Goal: Task Accomplishment & Management: Manage account settings

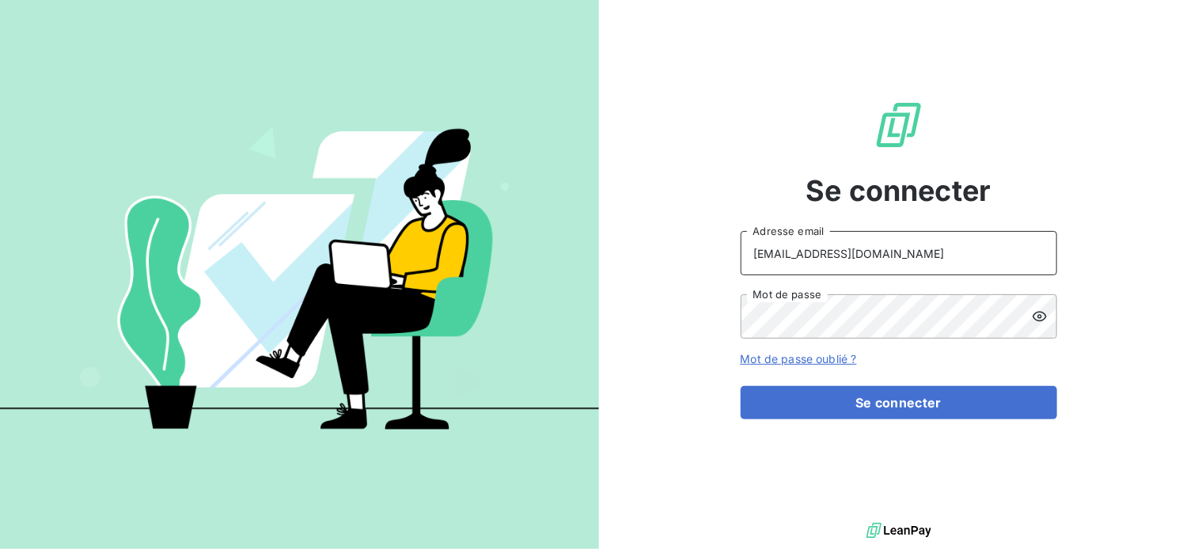
click at [890, 252] on input "[EMAIL_ADDRESS][DOMAIN_NAME]" at bounding box center [899, 253] width 317 height 44
type input "[PERSON_NAME][EMAIL_ADDRESS][DOMAIN_NAME]"
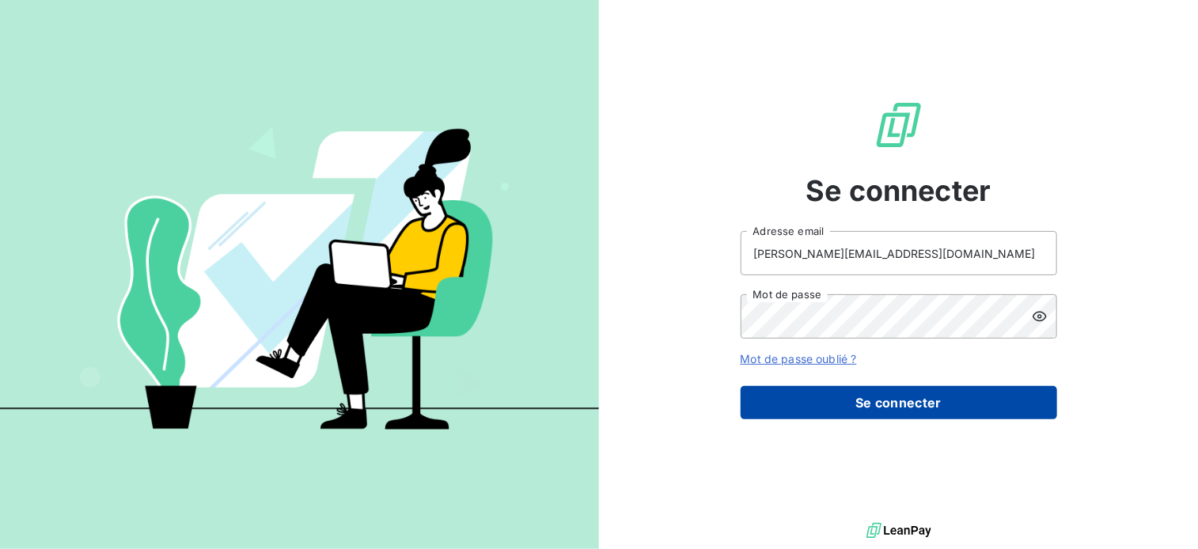
click at [887, 405] on button "Se connecter" at bounding box center [899, 402] width 317 height 33
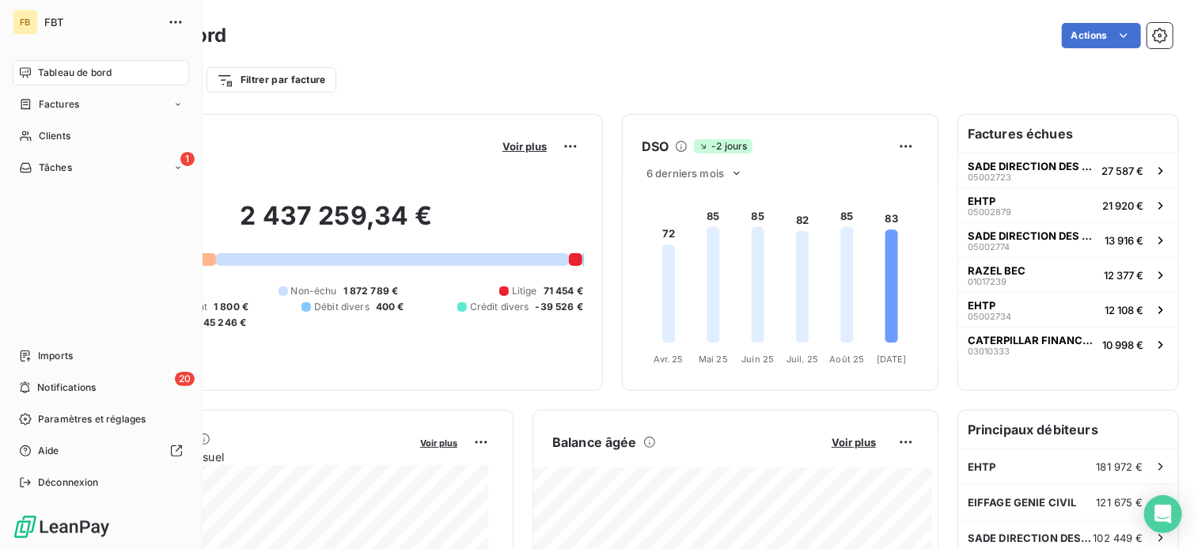
drag, startPoint x: 60, startPoint y: 104, endPoint x: 195, endPoint y: 85, distance: 136.7
click at [60, 104] on span "Factures" at bounding box center [59, 104] width 40 height 14
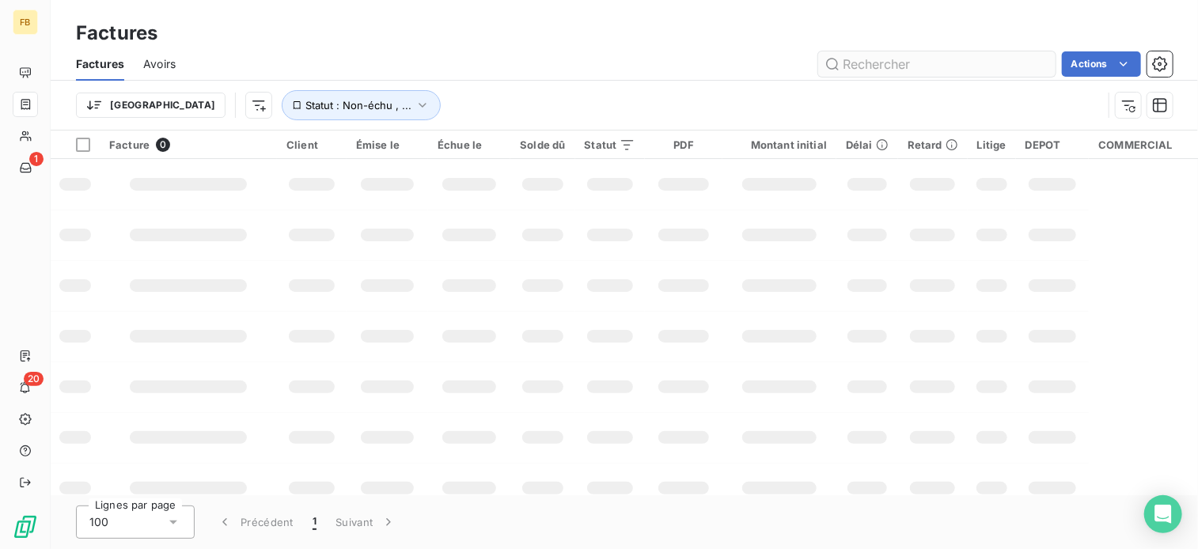
click at [892, 68] on input "text" at bounding box center [936, 63] width 237 height 25
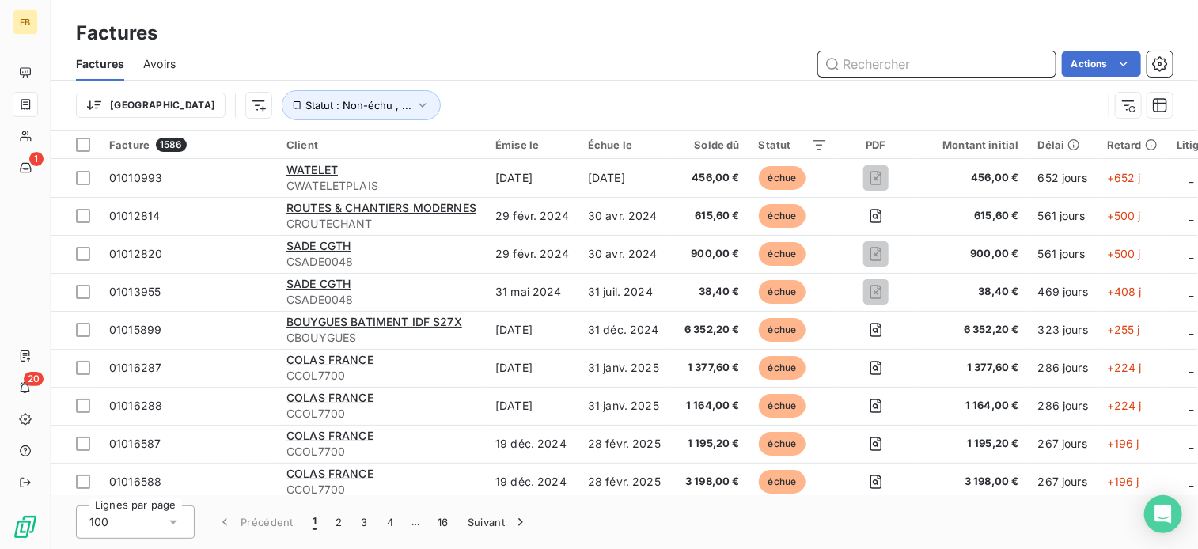
click at [954, 59] on input "text" at bounding box center [936, 63] width 237 height 25
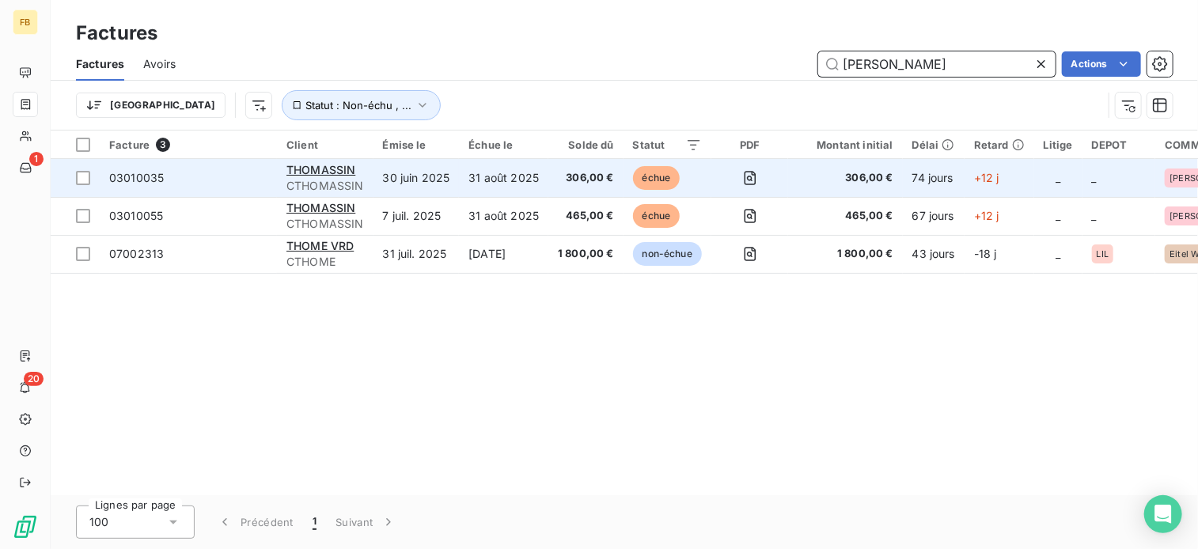
type input "[PERSON_NAME]"
click at [482, 174] on td "31 août 2025" at bounding box center [503, 178] width 89 height 38
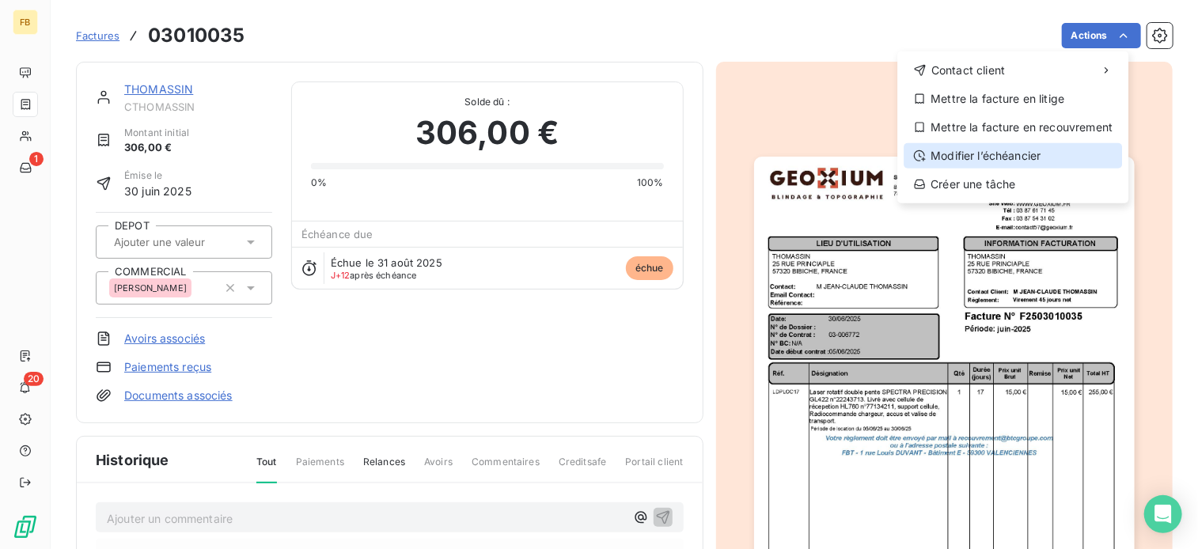
click at [969, 161] on div "Modifier l’échéancier" at bounding box center [1013, 155] width 218 height 25
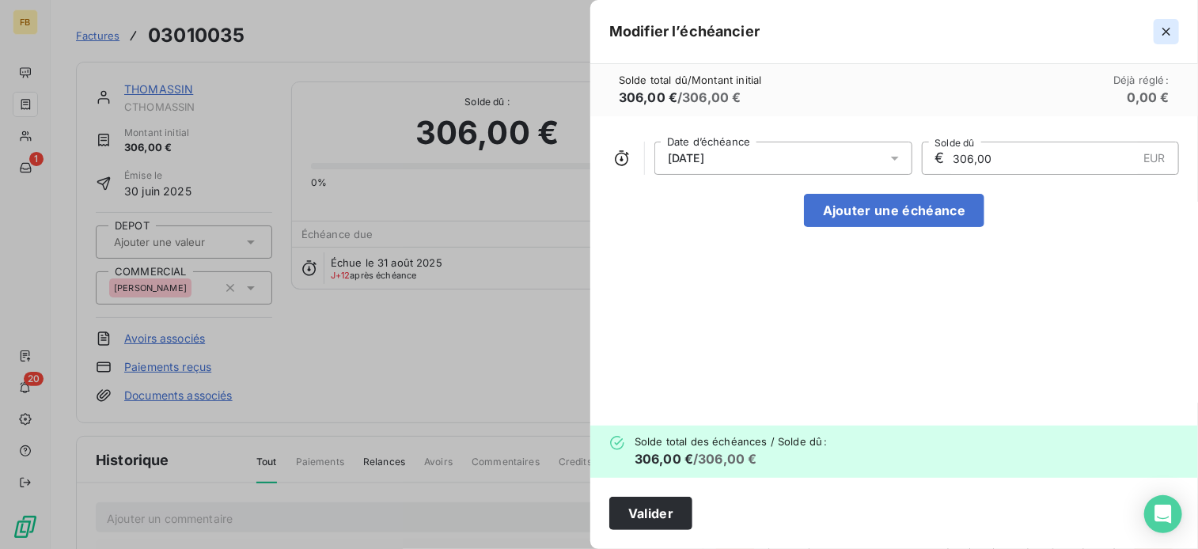
click at [1174, 30] on button "button" at bounding box center [1166, 31] width 25 height 25
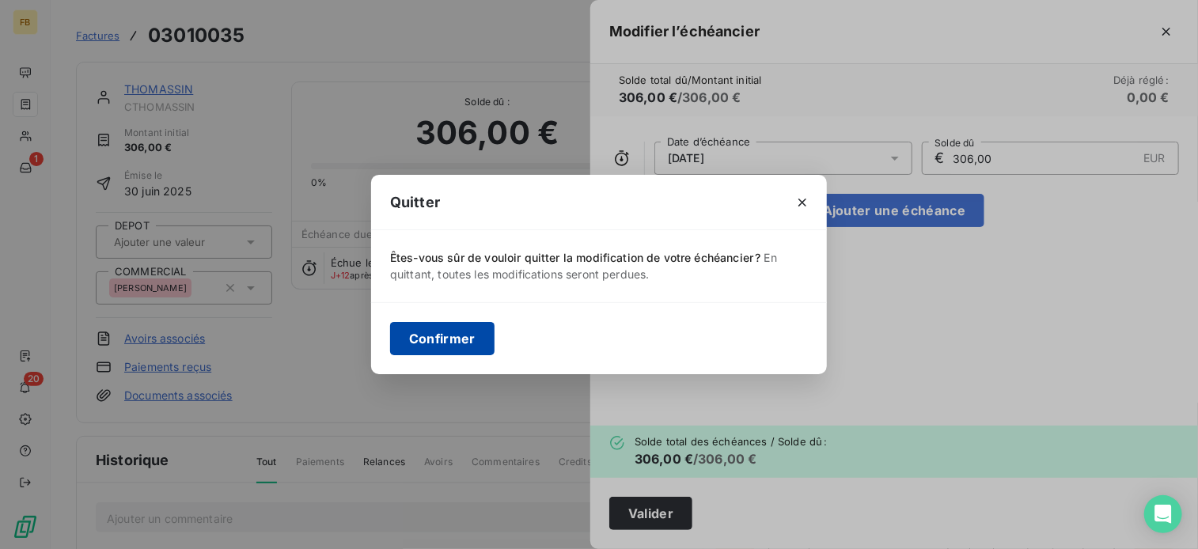
click at [450, 343] on button "Confirmer" at bounding box center [442, 338] width 104 height 33
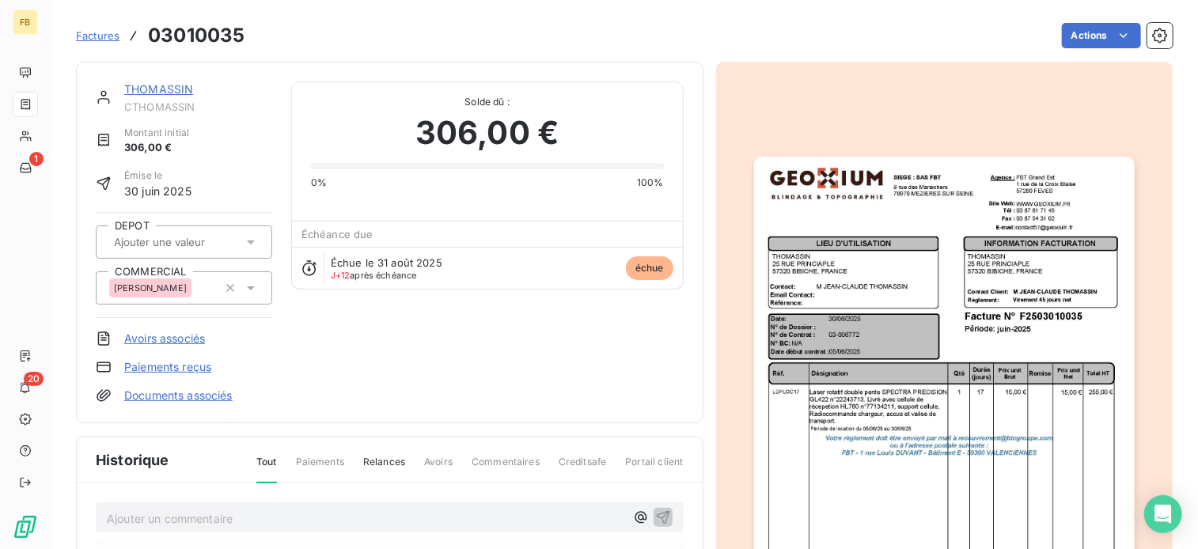
click at [1015, 317] on html "FB 1 20 Factures 03010035 Actions THOMASSIN CTHOMASSIN Montant initial 306,00 €…" at bounding box center [599, 274] width 1198 height 549
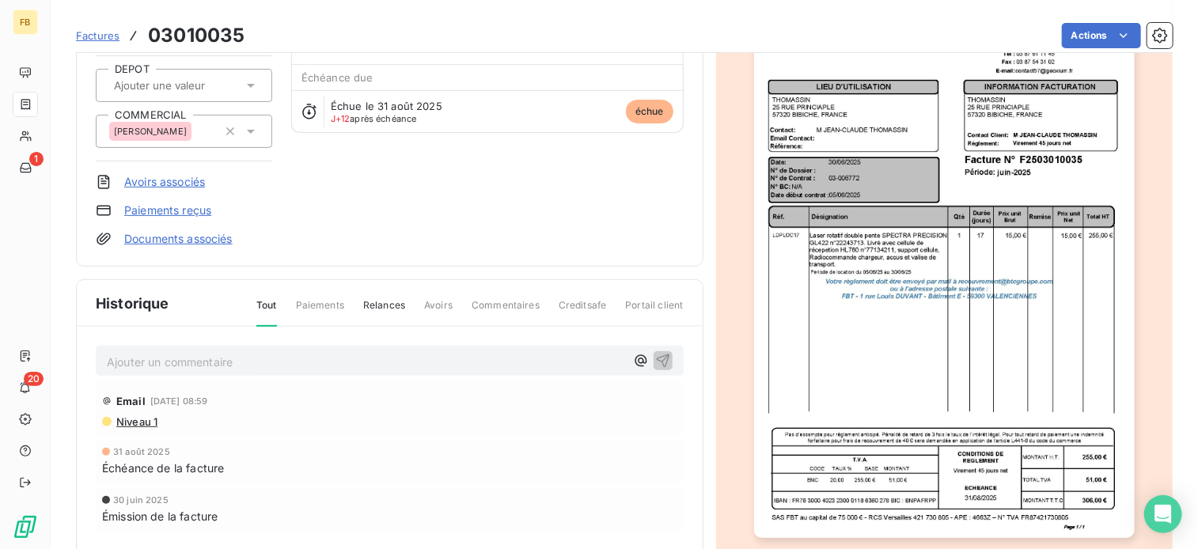
scroll to position [279, 0]
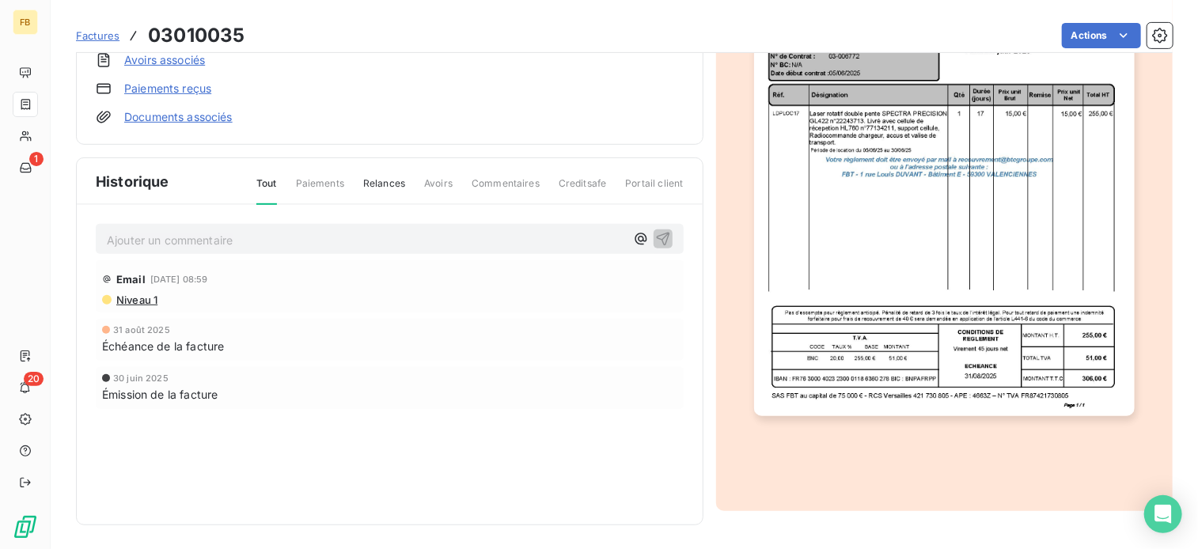
click at [434, 396] on div "Émission de la facture" at bounding box center [389, 394] width 575 height 17
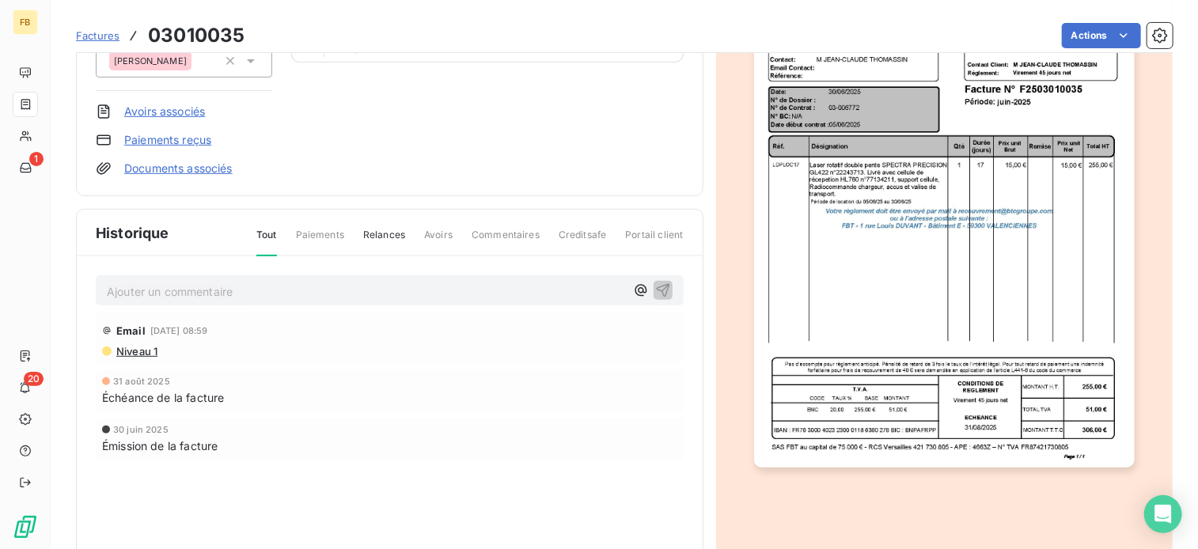
scroll to position [200, 0]
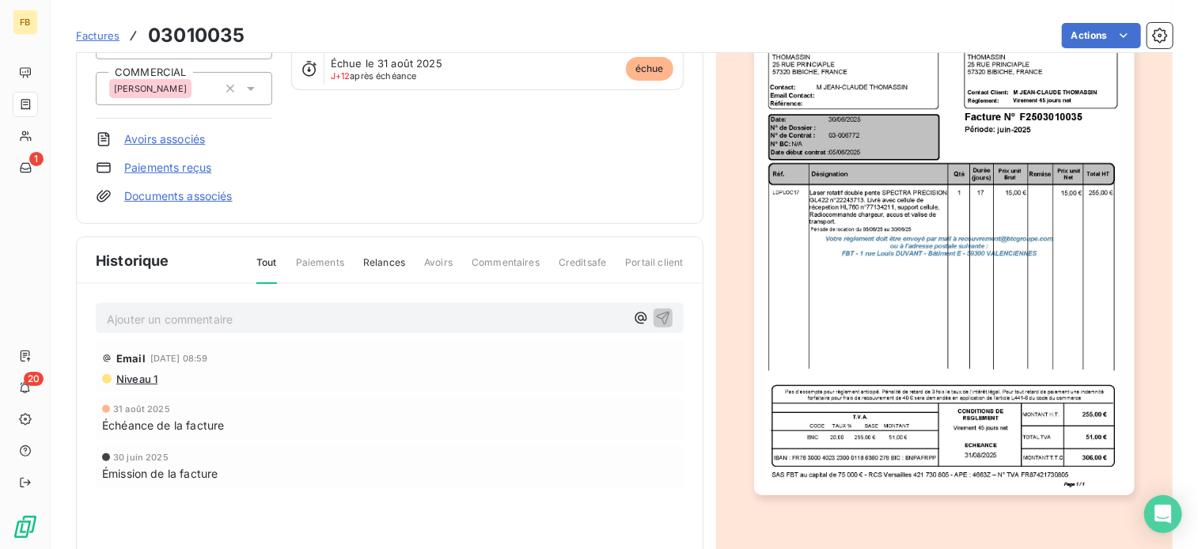
click at [161, 312] on p "Ajouter un commentaire ﻿" at bounding box center [366, 319] width 518 height 20
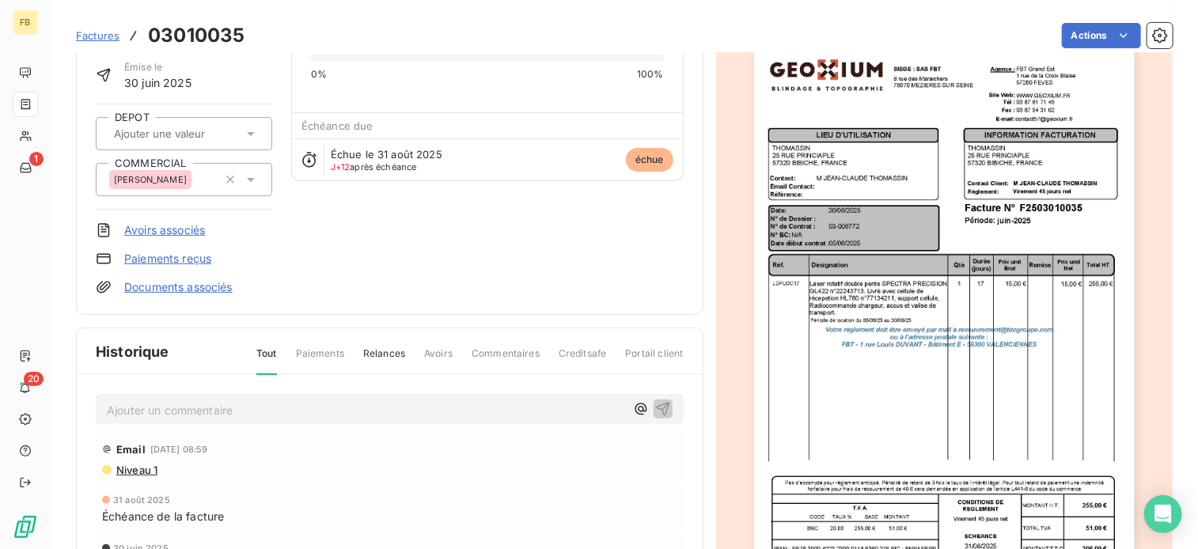
scroll to position [279, 0]
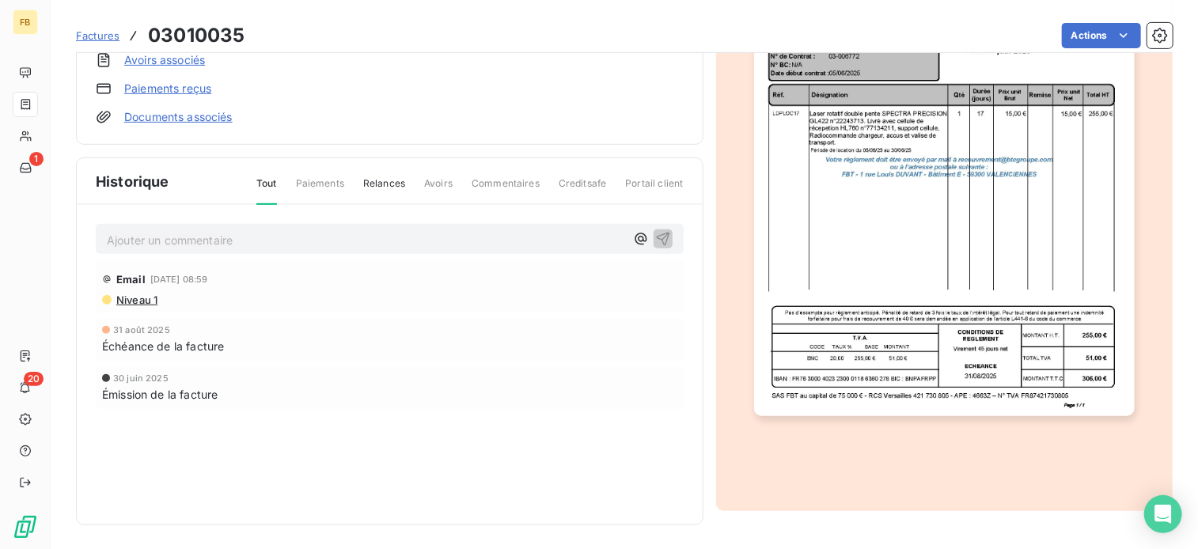
click at [157, 241] on p "Ajouter un commentaire ﻿" at bounding box center [366, 240] width 518 height 20
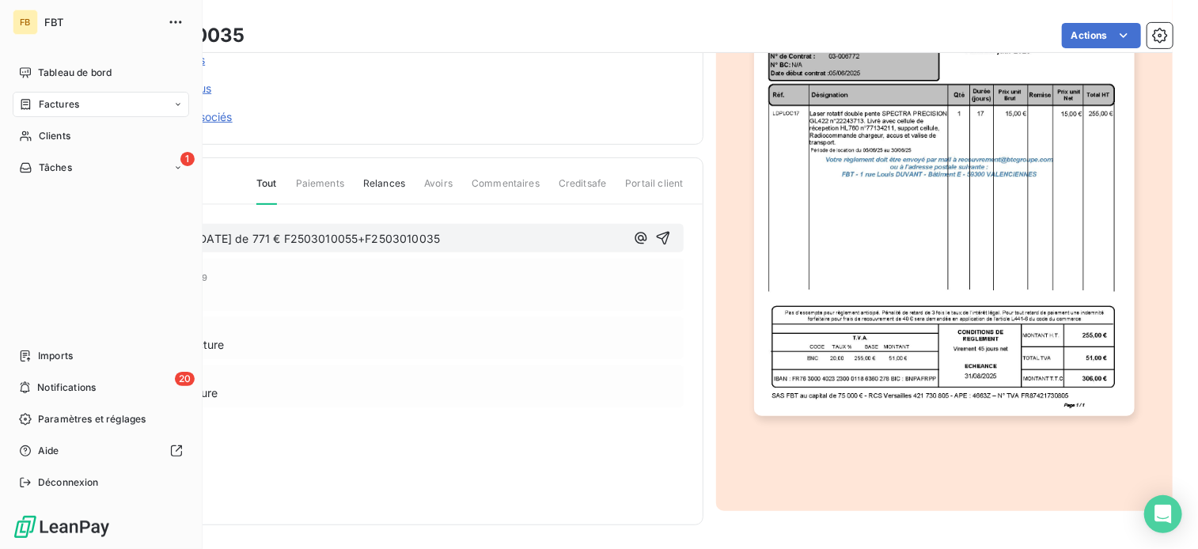
drag, startPoint x: 484, startPoint y: 241, endPoint x: 50, endPoint y: 218, distance: 435.1
click at [50, 218] on div "FB FBT Tableau de bord Factures Clients 1 Tâches Imports 20 Notifications Param…" at bounding box center [599, 274] width 1198 height 549
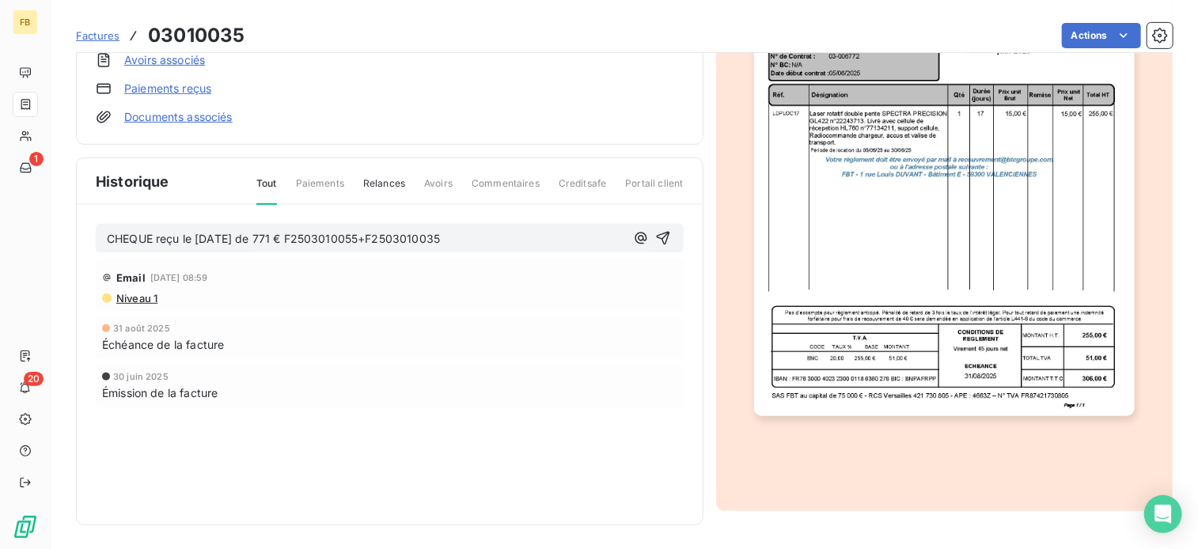
copy span "CHEQUE reçu le [DATE] de 771 € F2503010055+F2503010035"
click at [658, 232] on icon "button" at bounding box center [662, 238] width 13 height 13
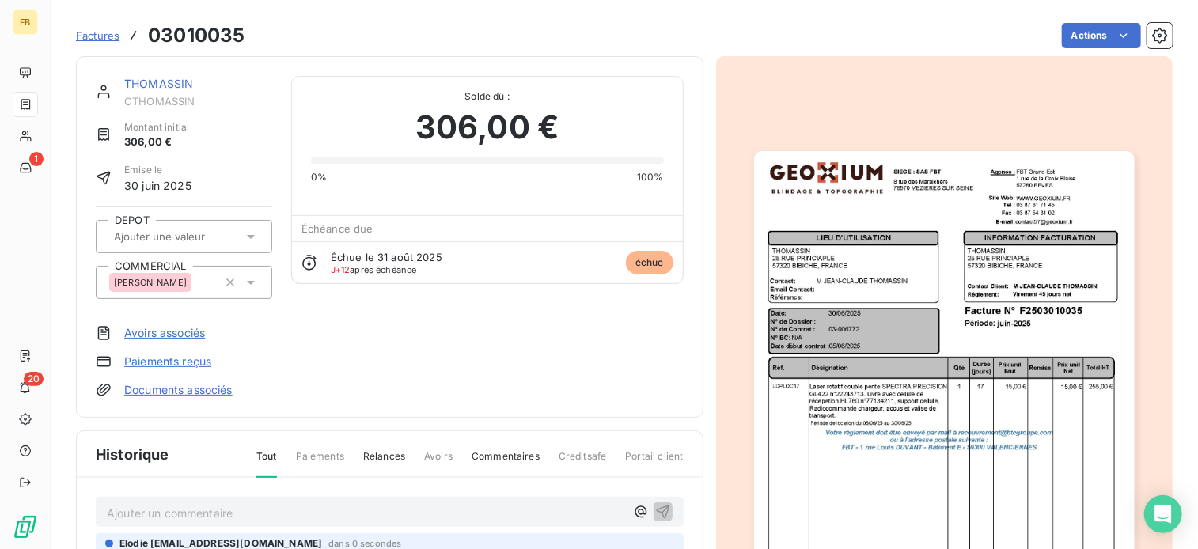
scroll to position [0, 0]
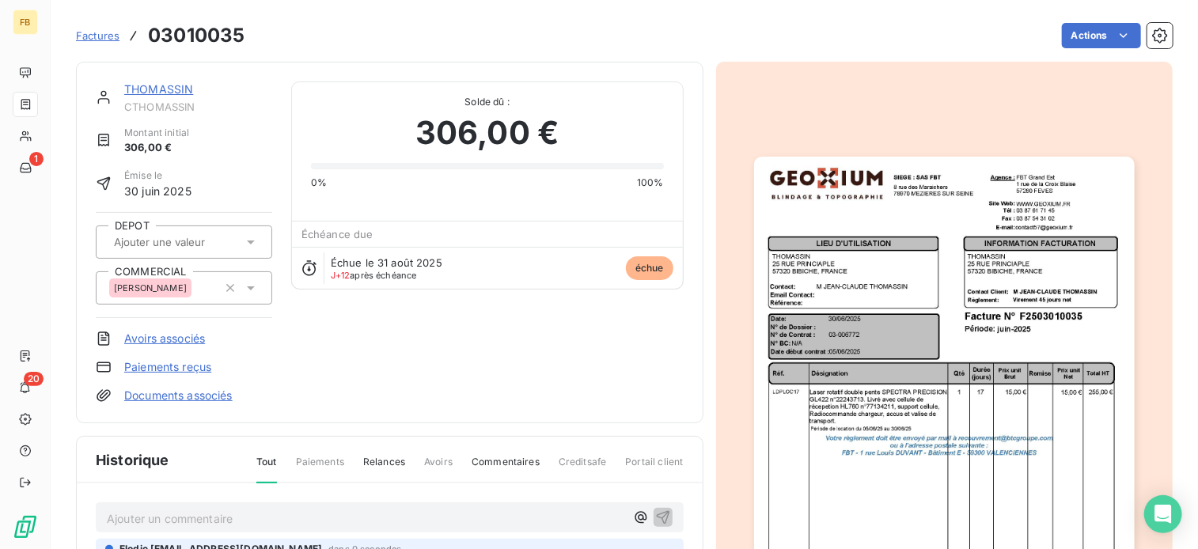
click at [165, 85] on link "THOMASSIN" at bounding box center [158, 88] width 69 height 13
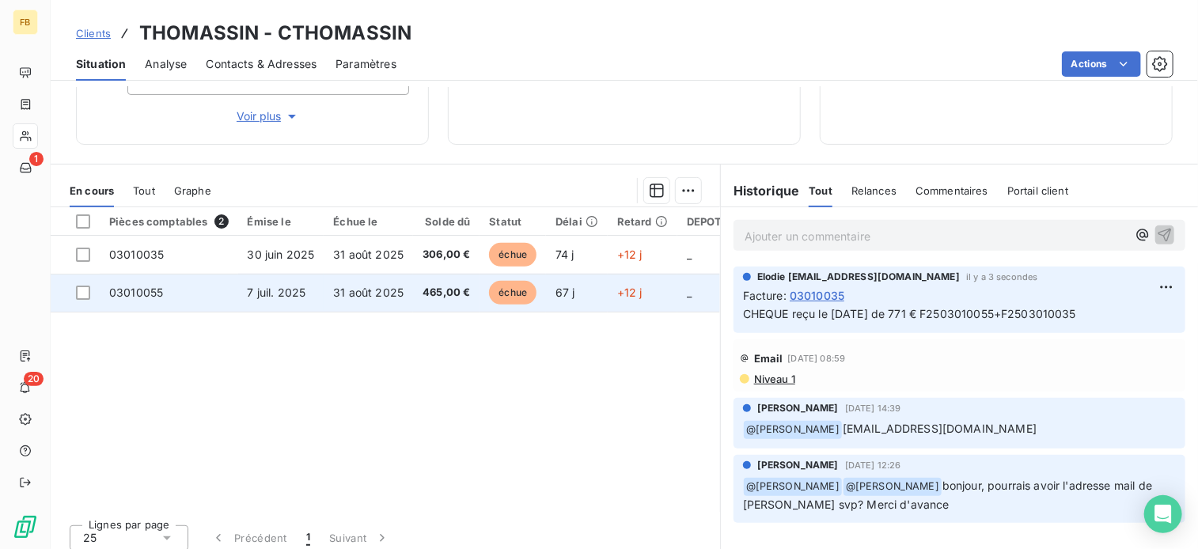
scroll to position [277, 0]
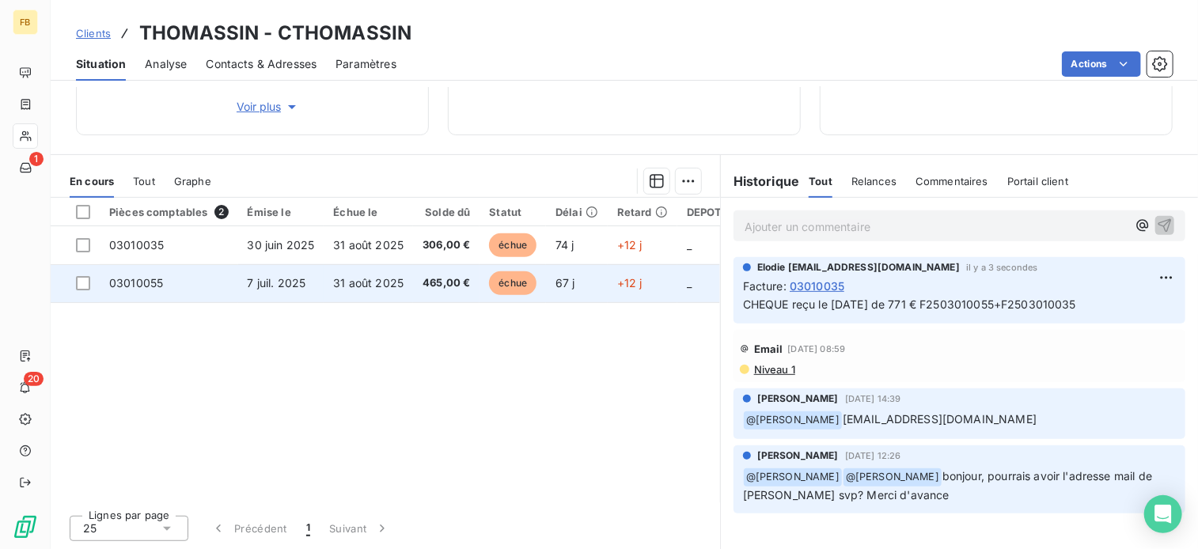
click at [393, 278] on span "31 août 2025" at bounding box center [368, 282] width 70 height 13
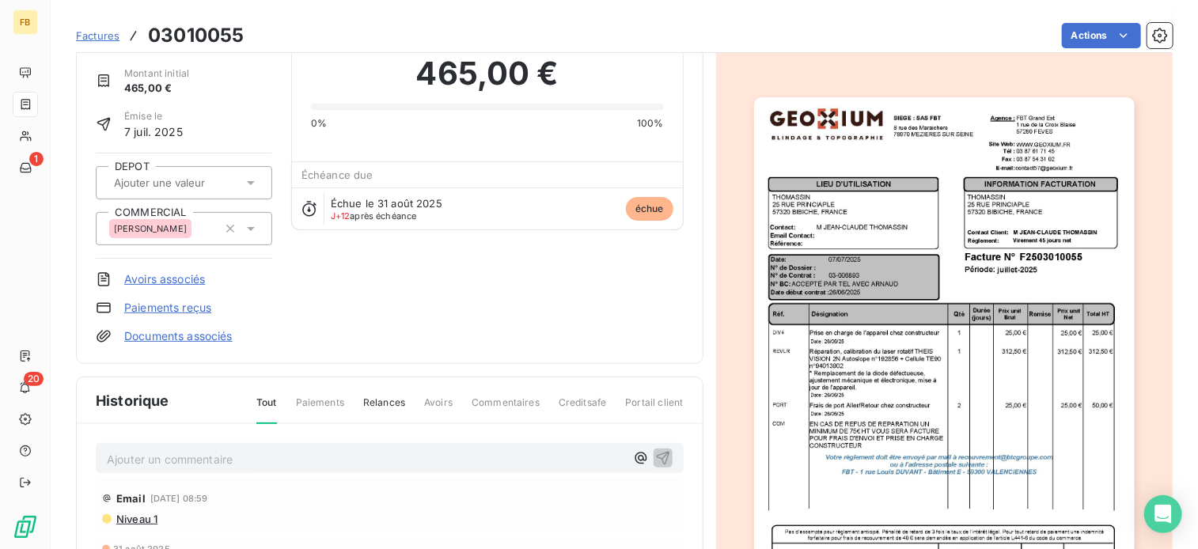
scroll to position [279, 0]
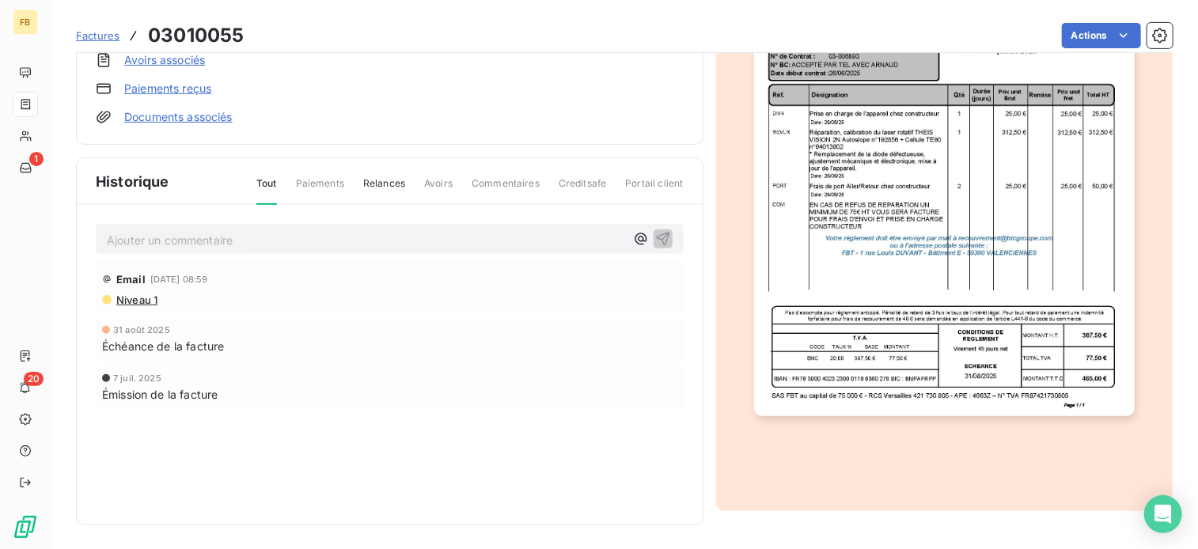
click at [297, 248] on div "Ajouter un commentaire ﻿" at bounding box center [390, 239] width 588 height 31
click at [294, 237] on p "Ajouter un commentaire ﻿" at bounding box center [366, 240] width 518 height 20
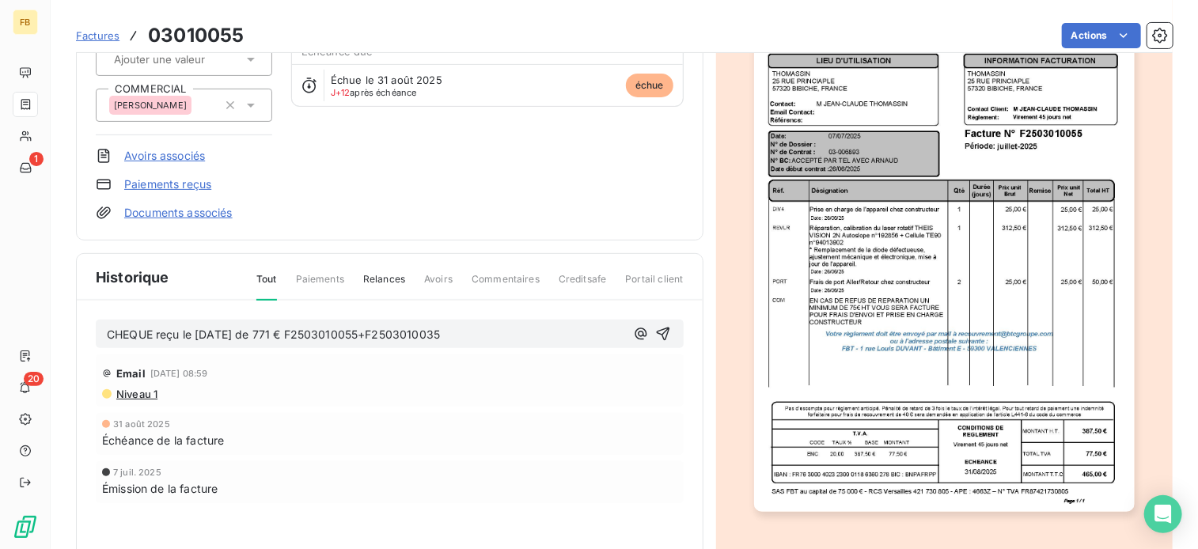
scroll to position [0, 0]
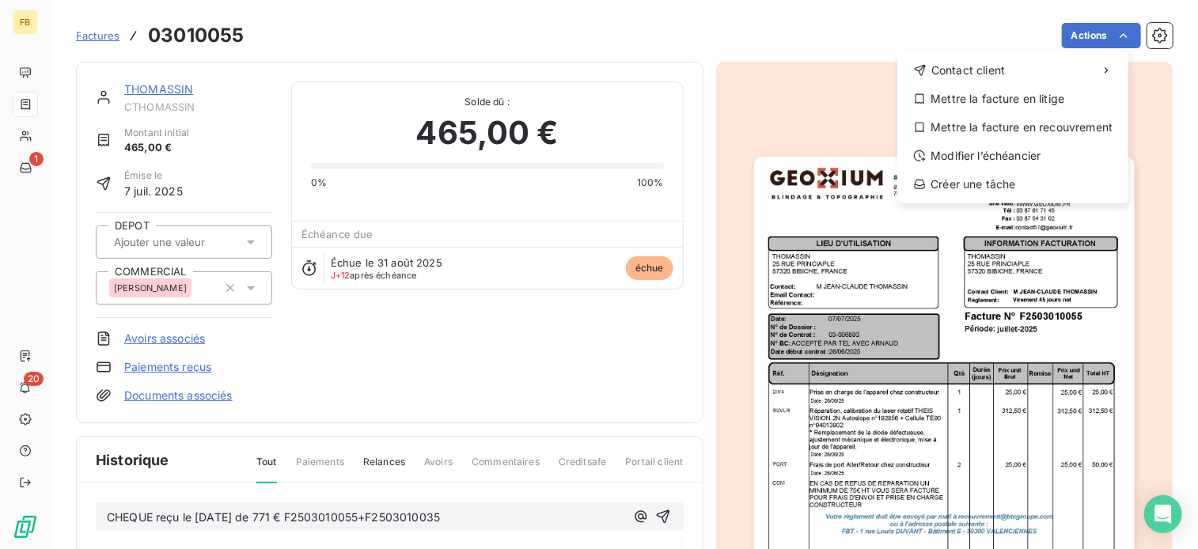
click at [659, 517] on html "FB 1 20 Factures 03010055 Actions Contact client Mettre la facture en litige Me…" at bounding box center [599, 274] width 1198 height 549
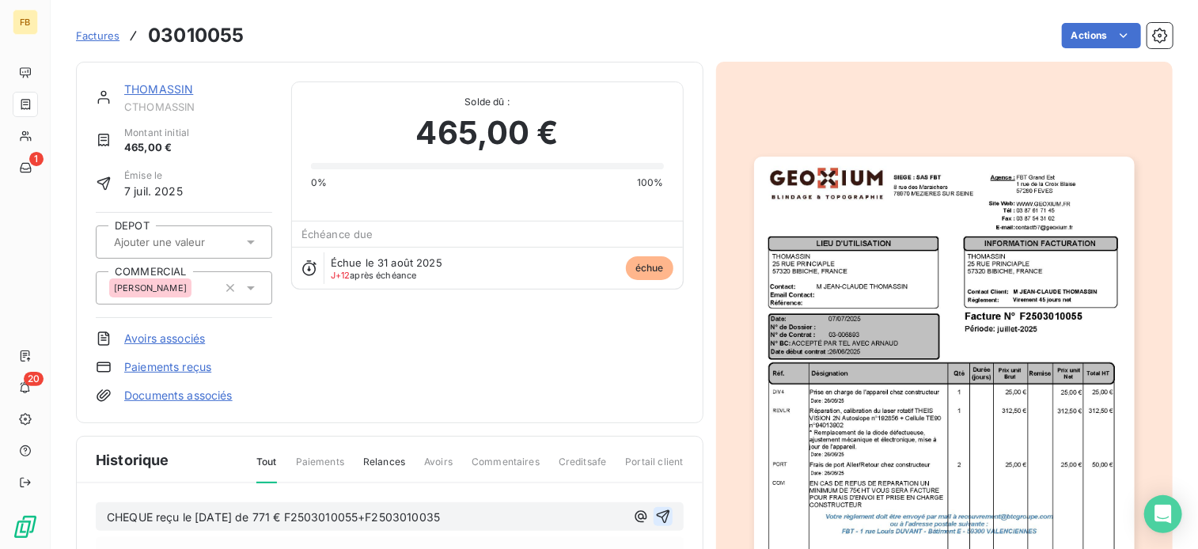
click at [659, 516] on icon "button" at bounding box center [663, 517] width 16 height 16
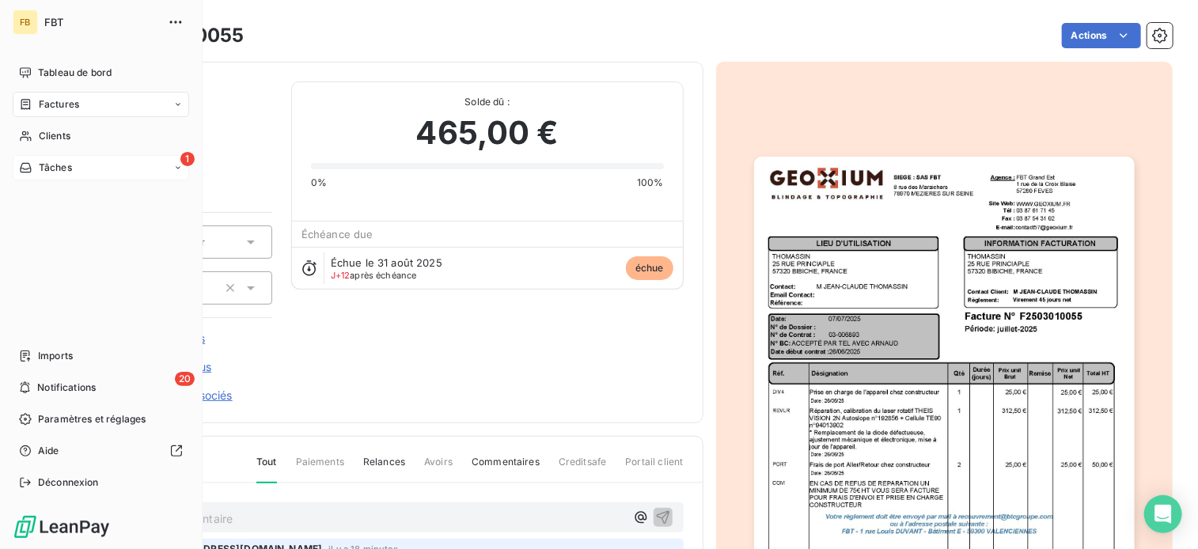
click at [44, 163] on span "Tâches" at bounding box center [55, 168] width 33 height 14
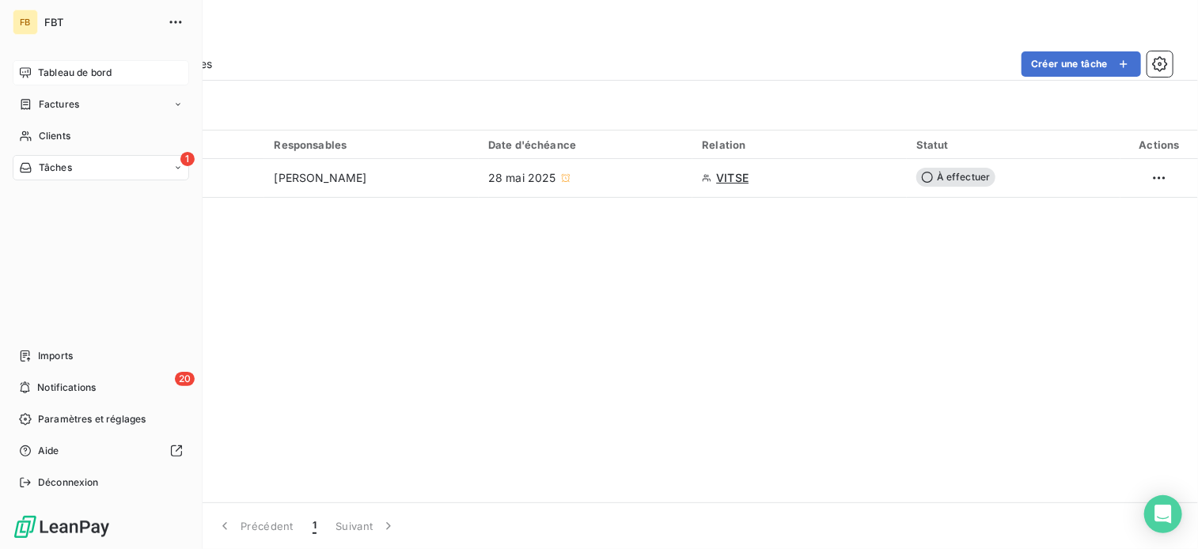
click at [41, 70] on span "Tableau de bord" at bounding box center [75, 73] width 74 height 14
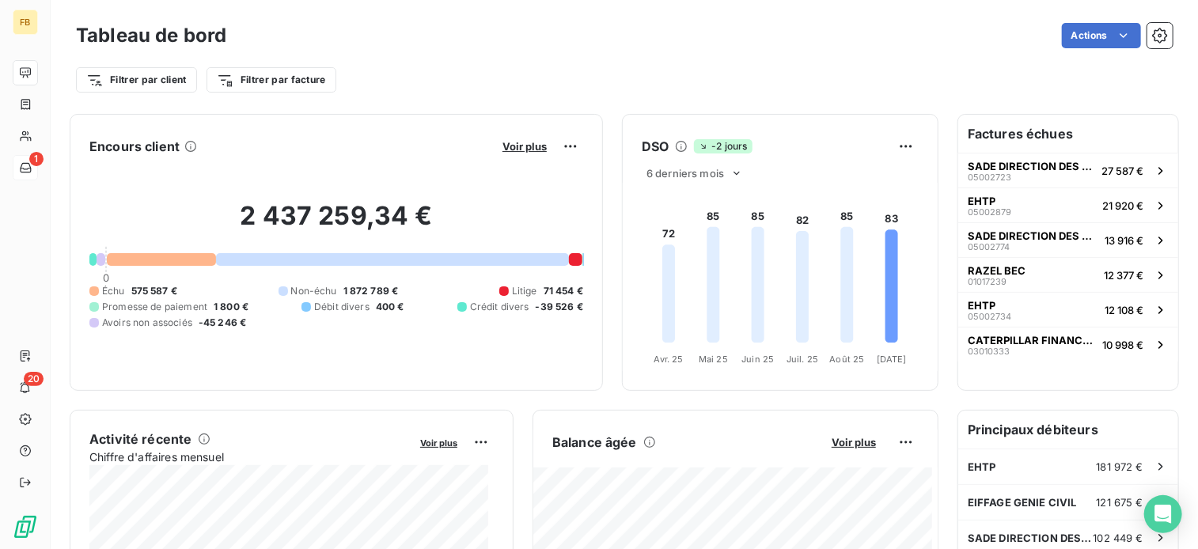
click at [190, 142] on icon at bounding box center [190, 146] width 13 height 13
click at [234, 68] on html "FB 1 20 Tableau de bord Actions Filtrer par client Filtrer par facture Encours …" at bounding box center [599, 274] width 1198 height 549
click at [432, 74] on html "FB 1 20 Tableau de bord Actions Filtrer par client Filtrer par facture Recherch…" at bounding box center [599, 274] width 1198 height 549
click at [503, 150] on span "Voir plus" at bounding box center [525, 146] width 44 height 13
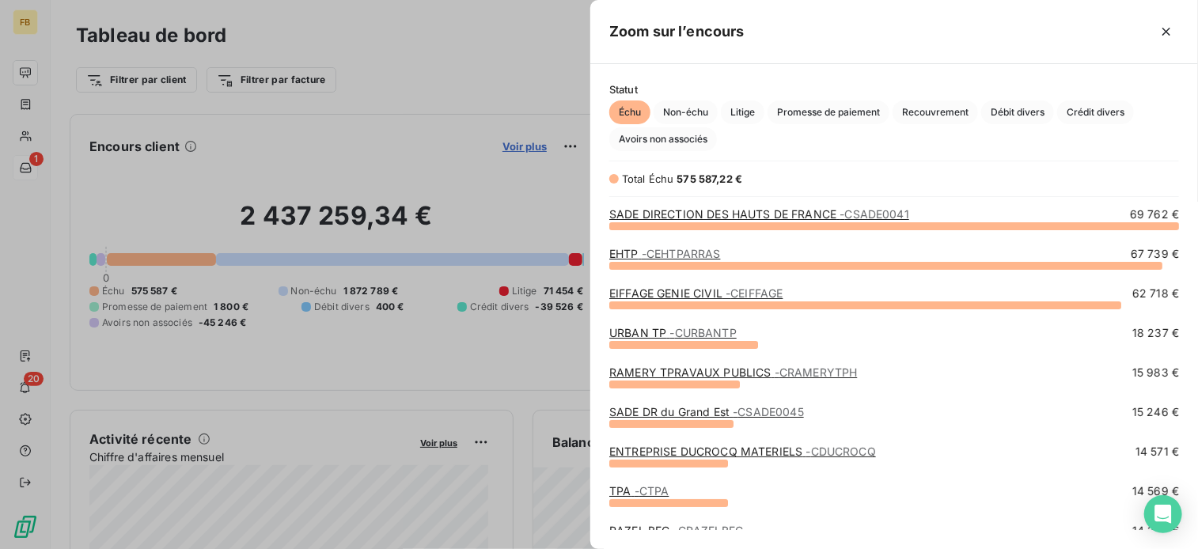
scroll to position [311, 595]
click at [423, 146] on div at bounding box center [599, 274] width 1198 height 549
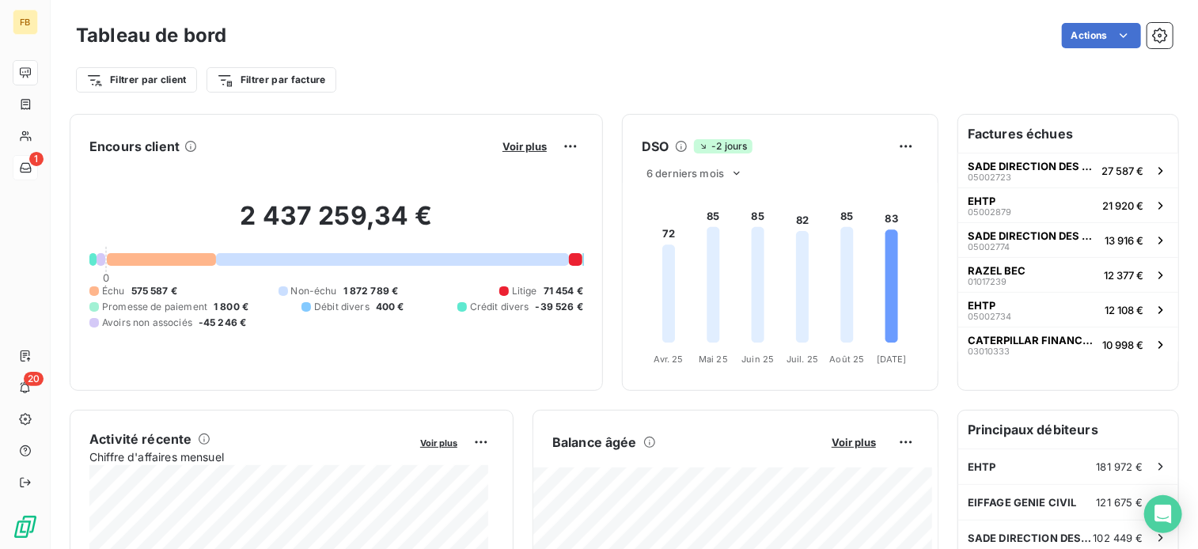
click at [579, 142] on div "Encours client Voir plus 2 437 259,34 € 0 Échu 575 587 € Non-échu 1 872 789 € L…" at bounding box center [336, 252] width 533 height 277
click at [561, 151] on html "FB 1 20 Tableau de bord Actions Filtrer par client Filtrer par facture Encours …" at bounding box center [599, 274] width 1198 height 549
click at [406, 150] on html "FB 1 20 Tableau de bord Actions Filtrer par client Filtrer par facture Encours …" at bounding box center [599, 274] width 1198 height 549
click at [158, 34] on h3 "Tableau de bord" at bounding box center [151, 35] width 150 height 28
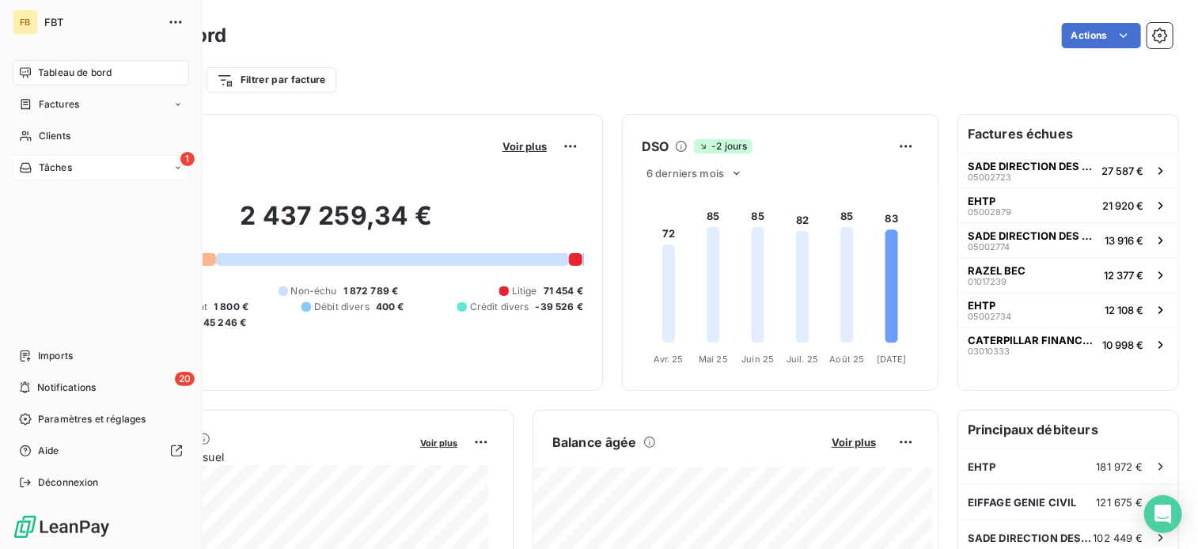
click at [46, 70] on span "Tableau de bord" at bounding box center [75, 73] width 74 height 14
click at [51, 26] on span "FBT" at bounding box center [101, 22] width 114 height 13
click at [66, 64] on div "Tableau de bord" at bounding box center [101, 72] width 176 height 25
click at [68, 97] on span "Factures" at bounding box center [59, 104] width 40 height 14
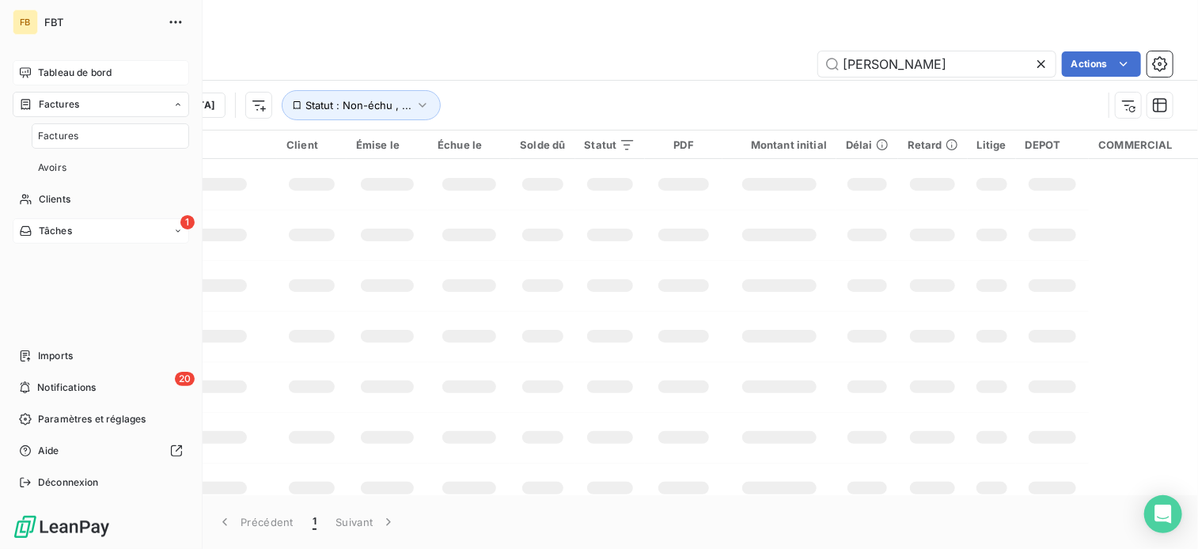
click at [76, 76] on span "Tableau de bord" at bounding box center [75, 73] width 74 height 14
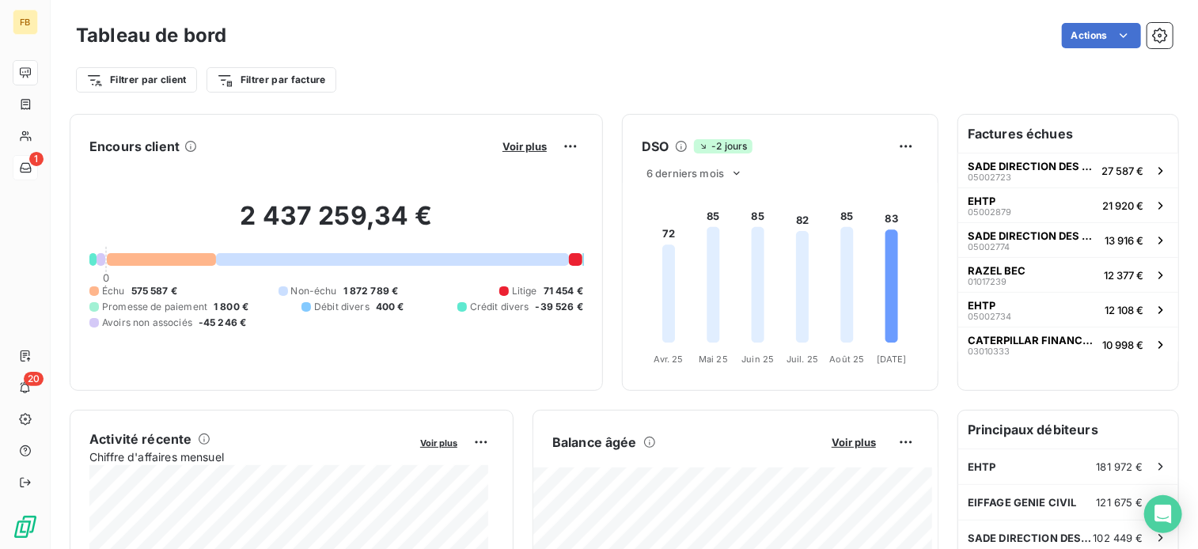
click at [397, 157] on div "Encours client Voir plus 2 437 259,34 € 0 Échu 575 587 € Non-échu 1 872 789 € L…" at bounding box center [336, 252] width 494 height 237
click at [272, 73] on html "FB 1 20 Tableau de bord Actions Filtrer par client Filtrer par facture Recherch…" at bounding box center [599, 274] width 1198 height 549
click at [279, 138] on input "Rechercher et sélectionner" at bounding box center [323, 123] width 200 height 33
drag, startPoint x: 279, startPoint y: 134, endPoint x: 269, endPoint y: 124, distance: 13.4
click at [272, 126] on input "Rechercher et sélectionner" at bounding box center [323, 123] width 200 height 33
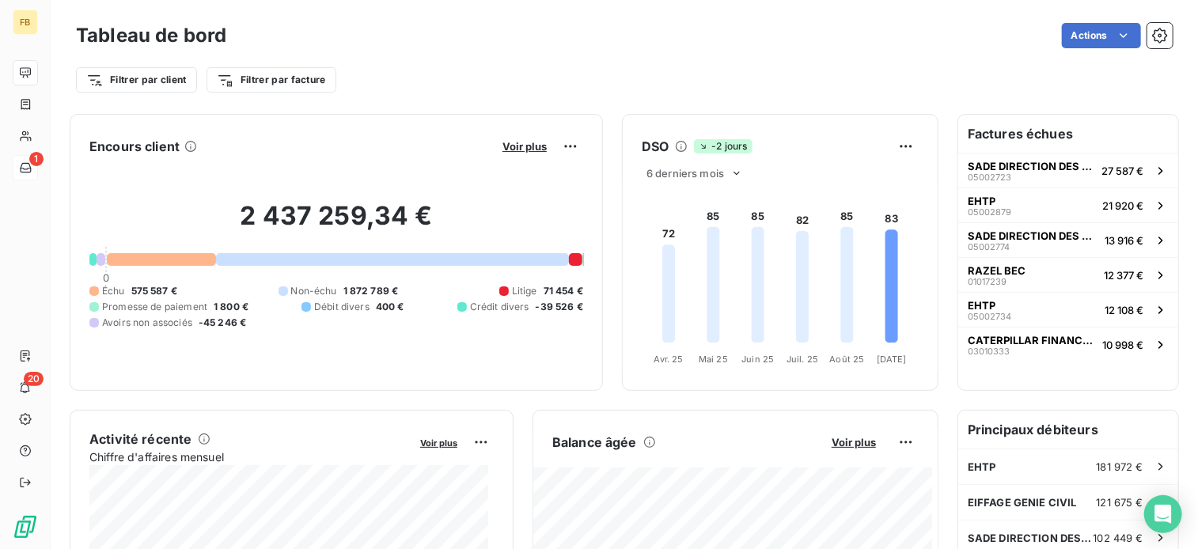
click at [156, 85] on html "FB 1 20 Tableau de bord Actions Filtrer par client Filtrer par facture Encours …" at bounding box center [599, 274] width 1198 height 549
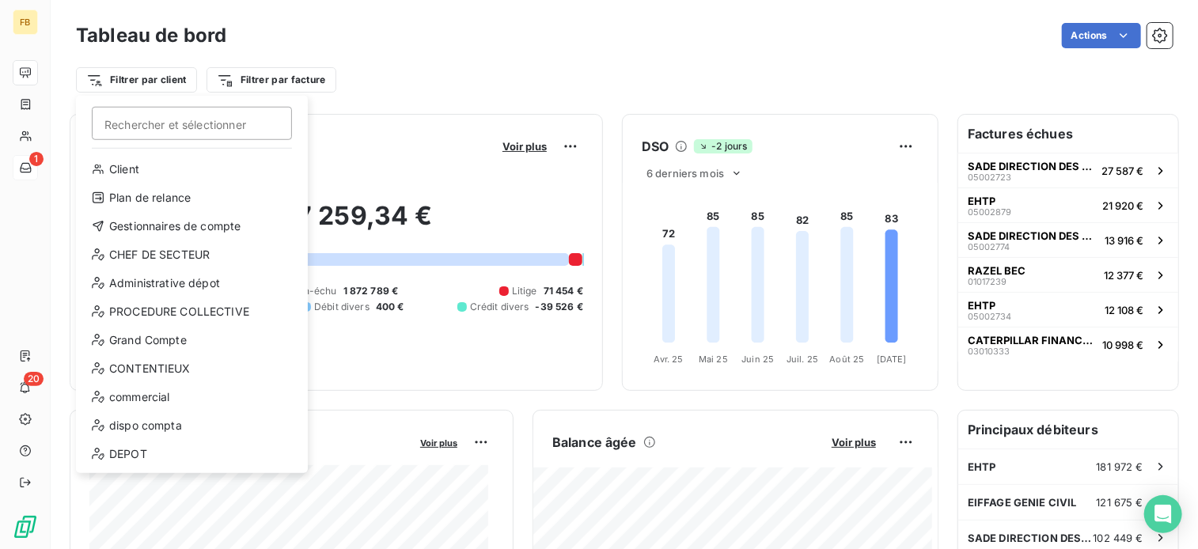
click at [156, 85] on html "FB 1 20 Tableau de bord Actions Filtrer par client Rechercher et sélectionner C…" at bounding box center [599, 274] width 1198 height 549
click at [157, 83] on html "FB 1 20 Tableau de bord Actions Filtrer par client Rechercher et sélectionner C…" at bounding box center [599, 274] width 1198 height 549
click at [131, 451] on div "DEPOT" at bounding box center [191, 454] width 219 height 25
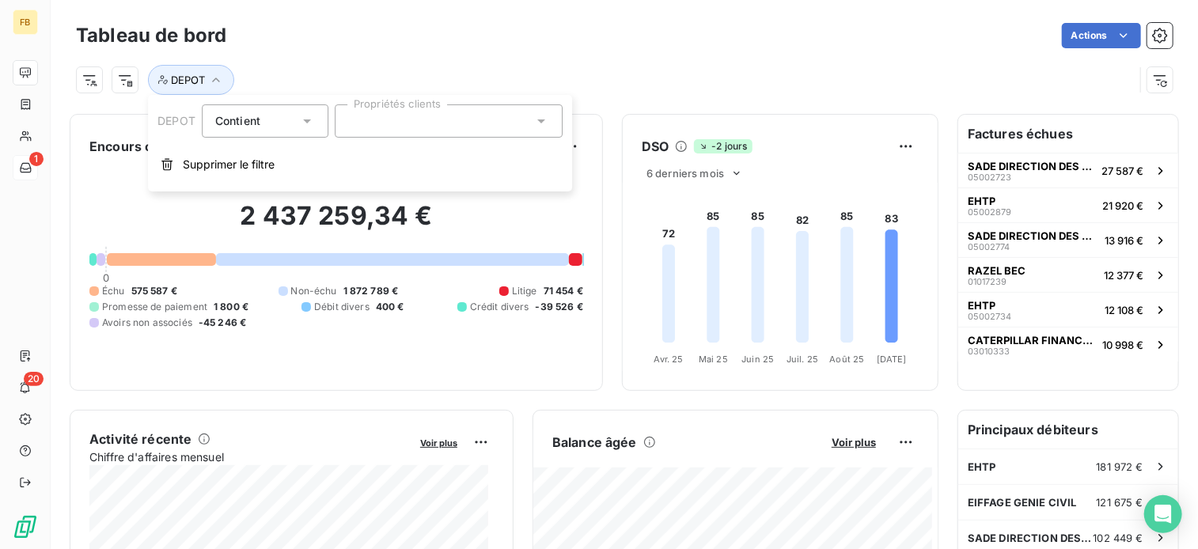
click at [378, 127] on div at bounding box center [449, 120] width 228 height 33
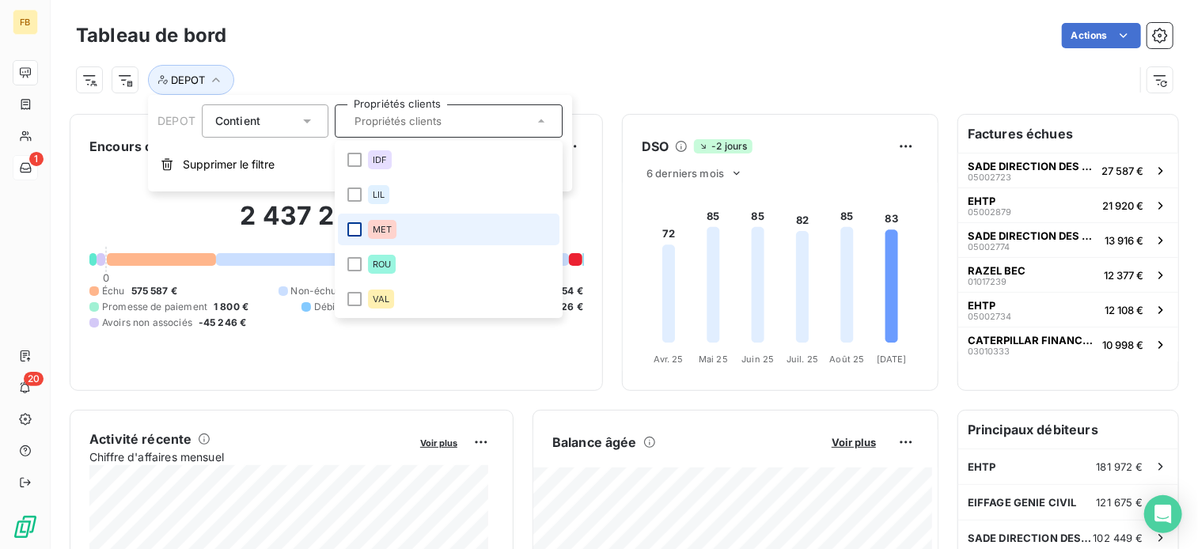
click at [355, 229] on div at bounding box center [354, 229] width 14 height 14
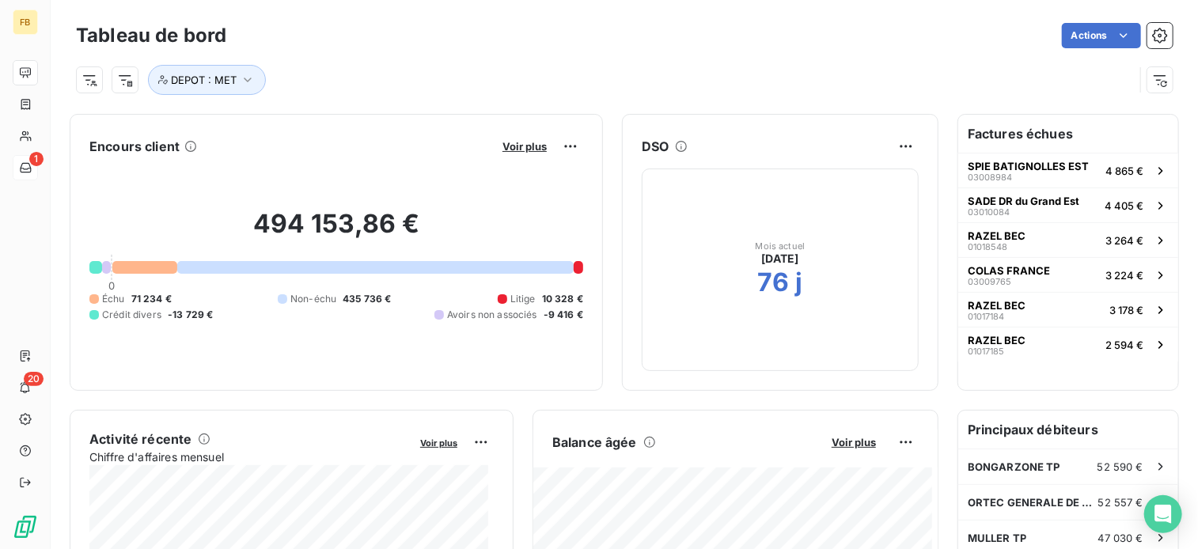
click at [190, 233] on h2 "494 153,86 €" at bounding box center [336, 231] width 494 height 47
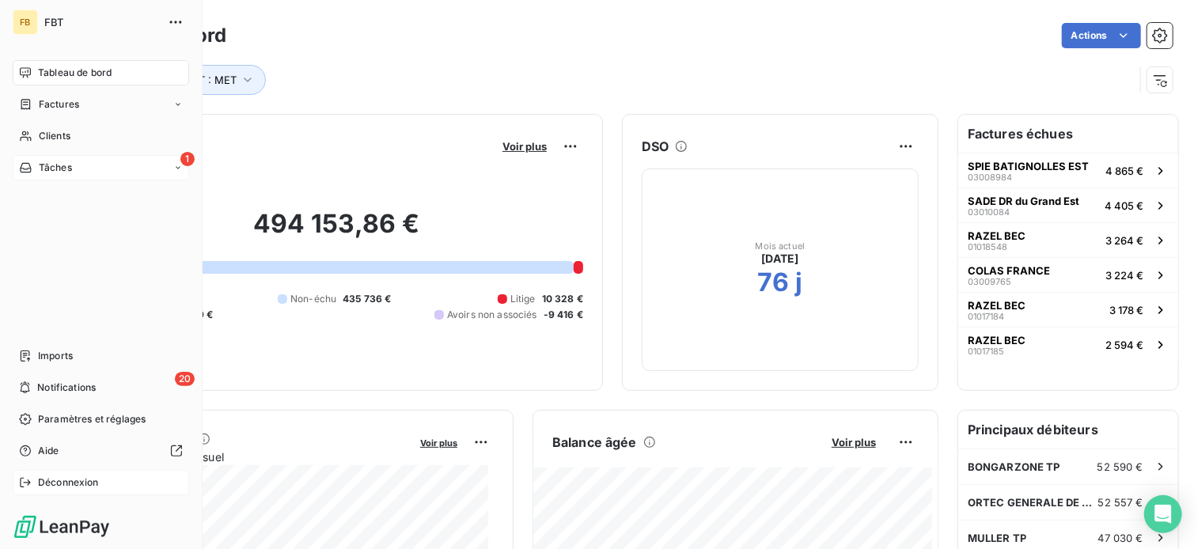
click at [89, 488] on span "Déconnexion" at bounding box center [68, 483] width 61 height 14
